Goal: Task Accomplishment & Management: Use online tool/utility

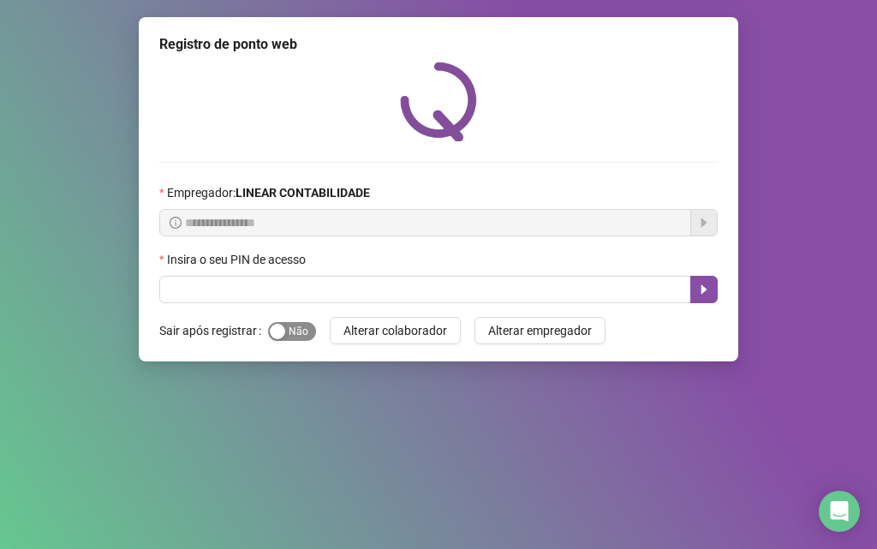
click at [289, 337] on span "Sim Não" at bounding box center [292, 331] width 48 height 19
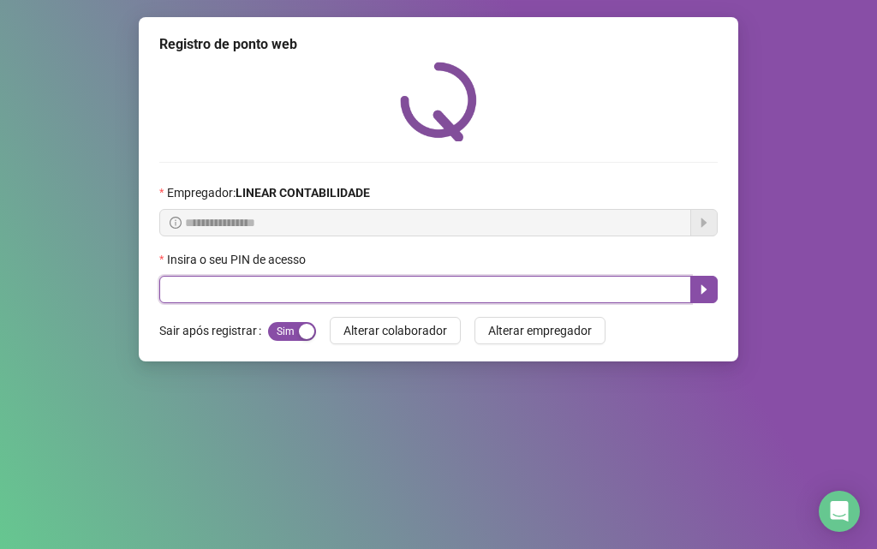
click at [286, 289] on input "text" at bounding box center [425, 289] width 532 height 27
type input "*****"
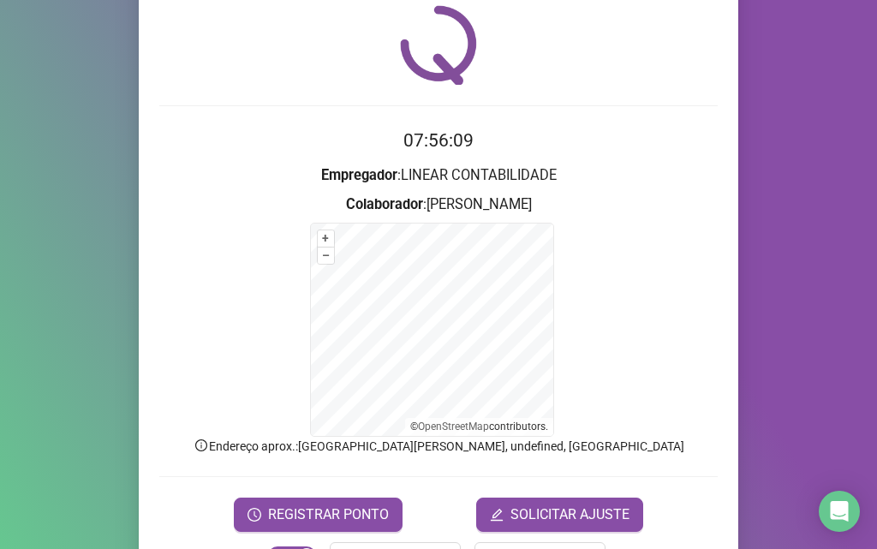
scroll to position [115, 0]
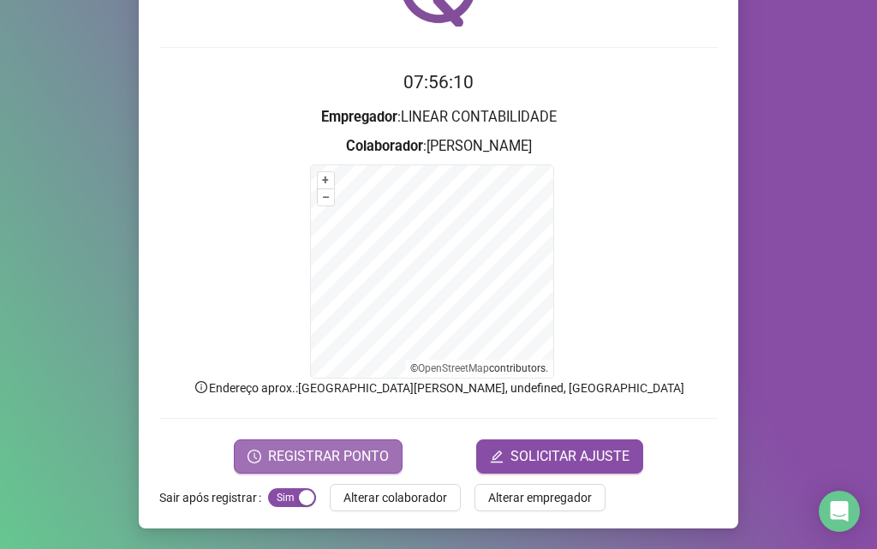
click at [271, 440] on button "REGISTRAR PONTO" at bounding box center [318, 456] width 169 height 34
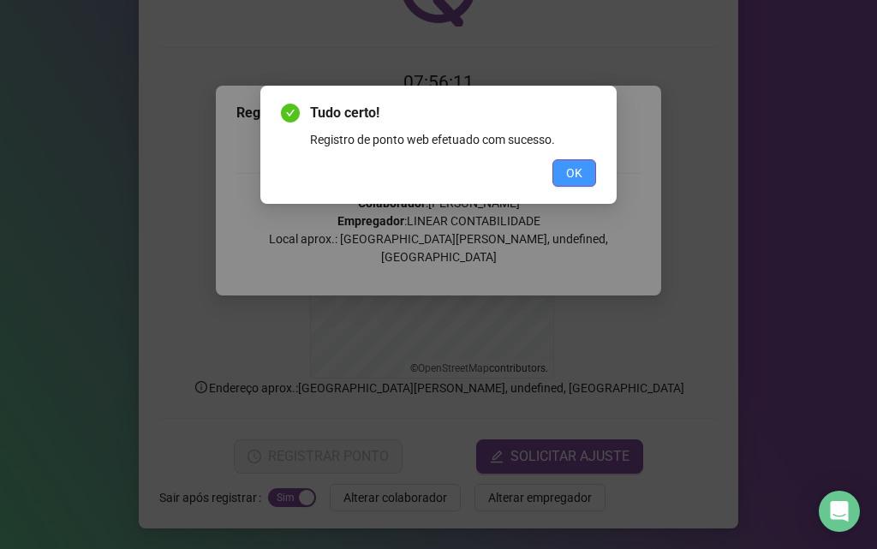
click at [568, 174] on span "OK" at bounding box center [574, 172] width 16 height 19
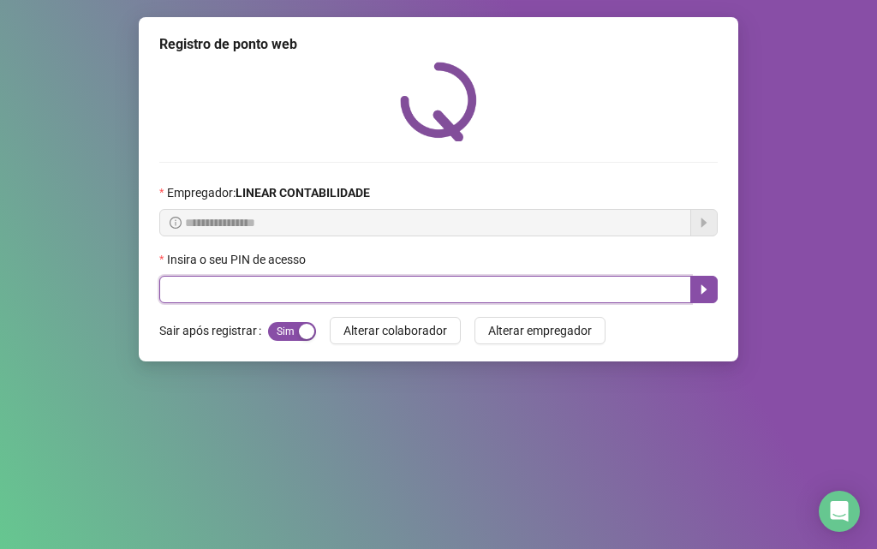
click at [342, 282] on input "text" at bounding box center [425, 289] width 532 height 27
type input "*****"
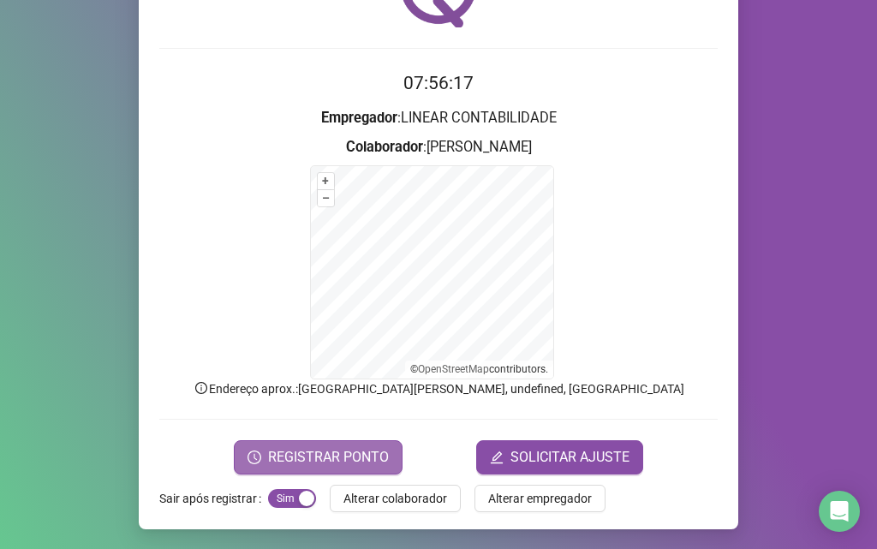
scroll to position [115, 0]
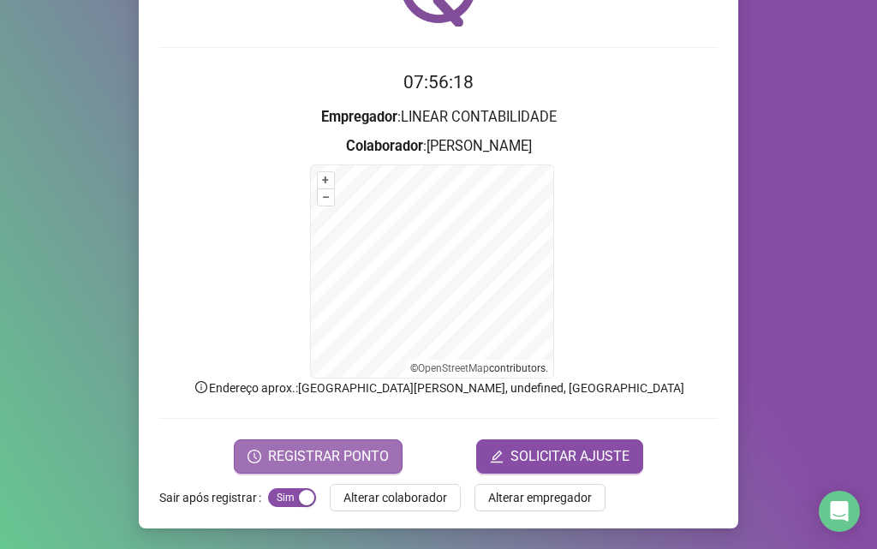
click at [271, 440] on button "REGISTRAR PONTO" at bounding box center [318, 456] width 169 height 34
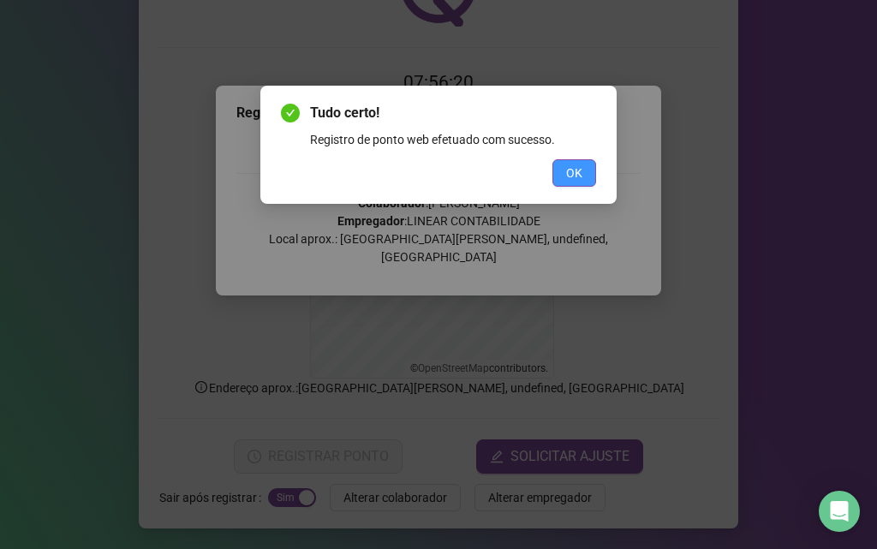
click at [587, 175] on button "OK" at bounding box center [574, 172] width 44 height 27
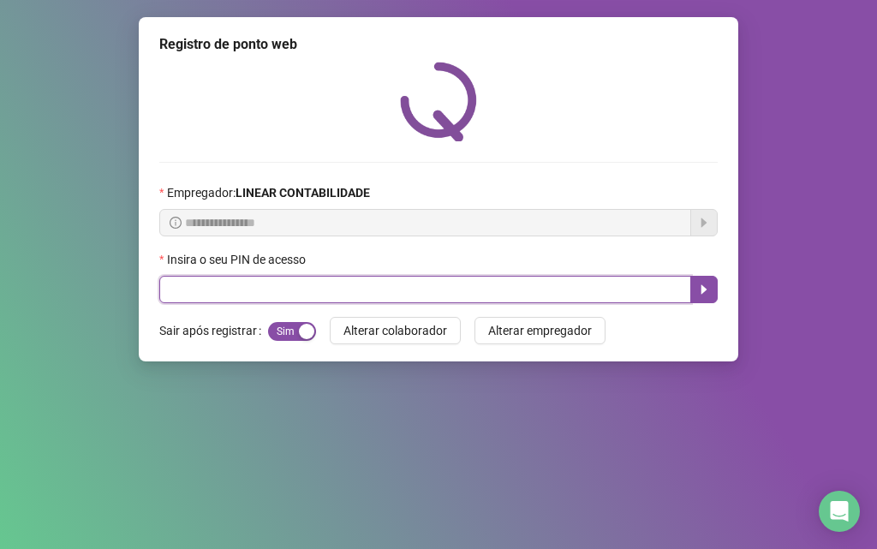
click at [355, 298] on input "text" at bounding box center [425, 289] width 532 height 27
type input "*****"
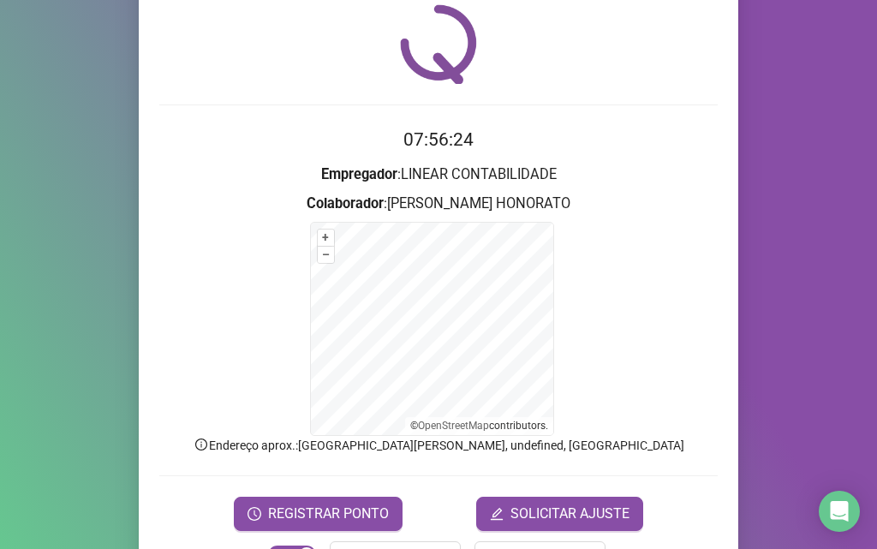
scroll to position [115, 0]
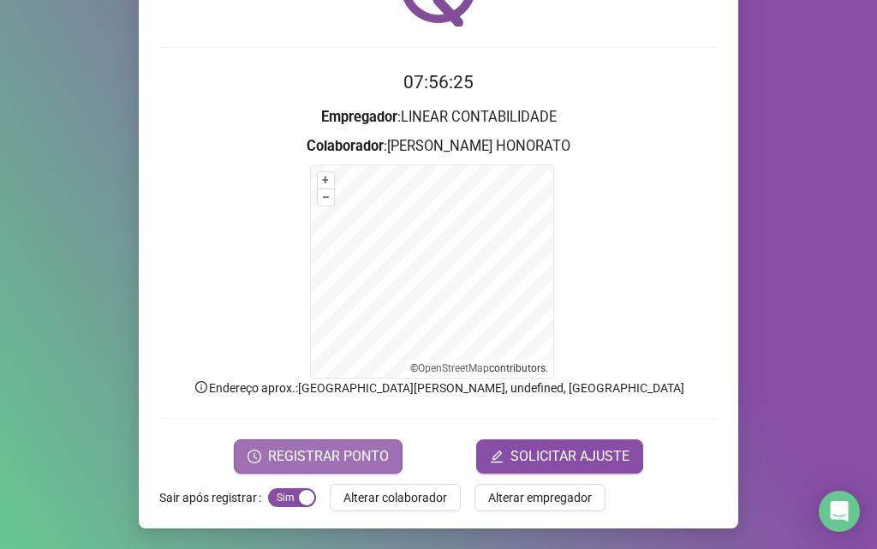
click at [254, 455] on icon "clock-circle" at bounding box center [254, 456] width 14 height 14
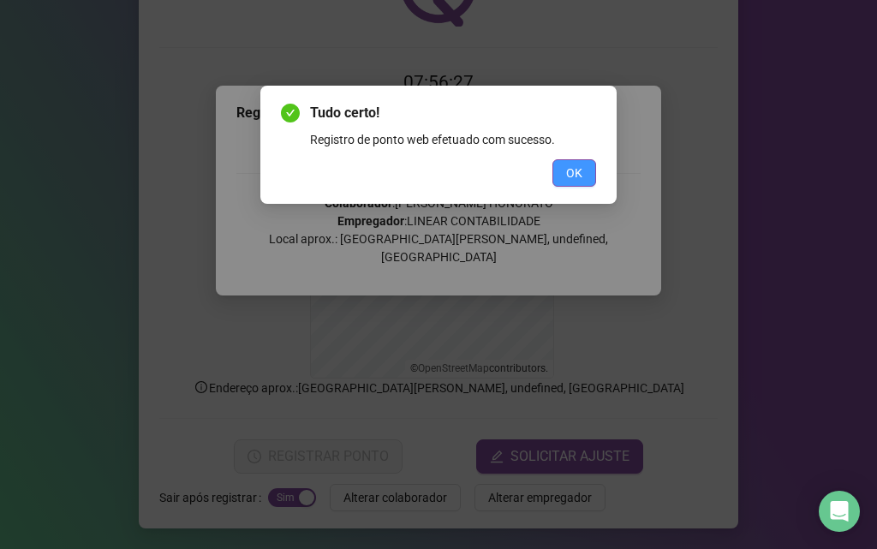
click at [582, 172] on button "OK" at bounding box center [574, 172] width 44 height 27
